Goal: Download file/media

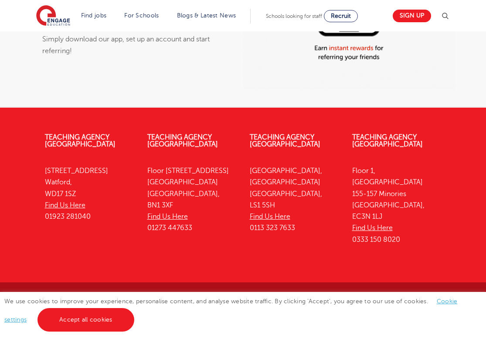
scroll to position [723, 0]
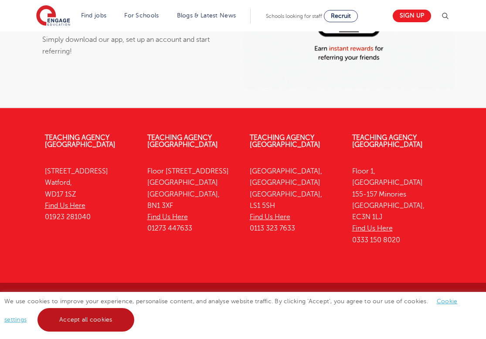
click at [84, 323] on link "Accept all cookies" at bounding box center [86, 320] width 97 height 24
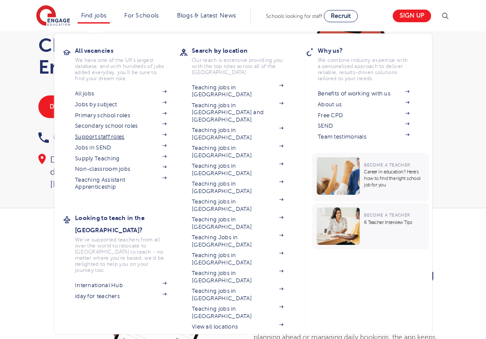
scroll to position [34, 0]
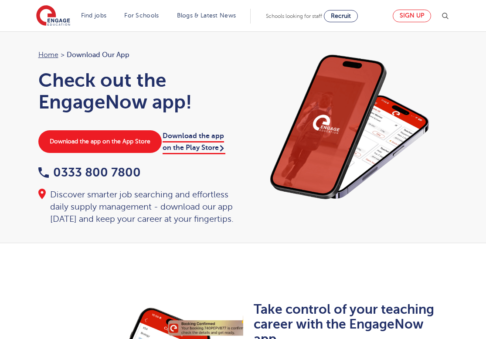
click at [407, 15] on link "Sign up" at bounding box center [412, 16] width 38 height 13
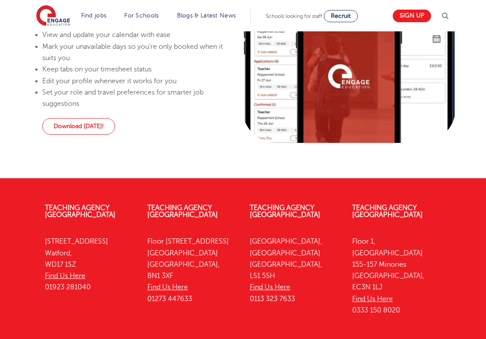
scroll to position [677, 0]
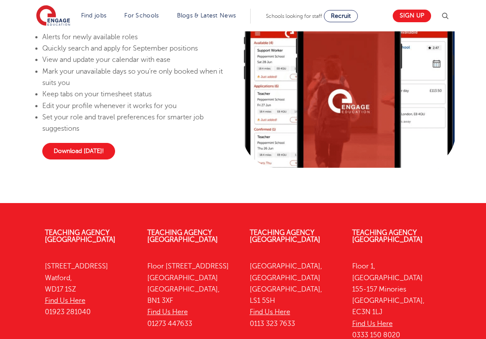
click at [93, 147] on link "Download [DATE]!" at bounding box center [78, 151] width 73 height 17
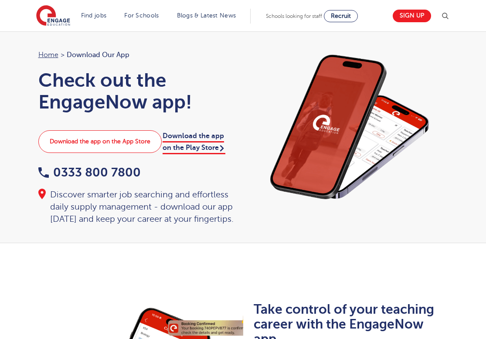
click at [99, 145] on link "Download the app on the App Store" at bounding box center [99, 141] width 123 height 23
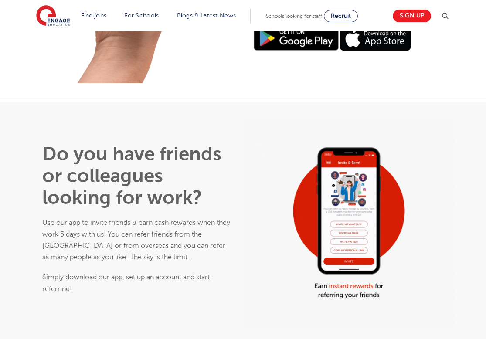
scroll to position [488, 0]
